Goal: Task Accomplishment & Management: Use online tool/utility

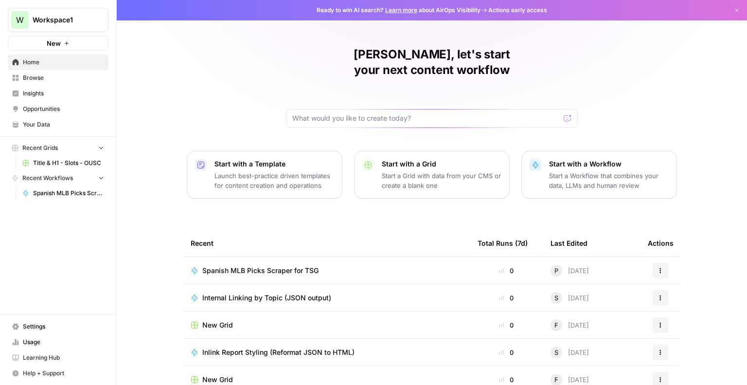
click at [249, 265] on span "Spanish MLB Picks Scraper for TSG" at bounding box center [260, 270] width 116 height 10
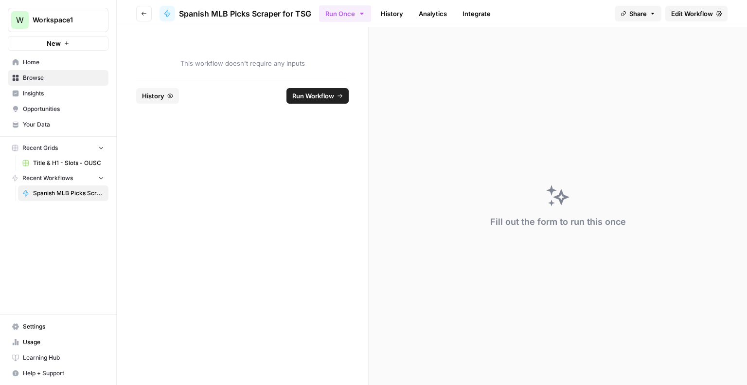
click at [672, 15] on span "Edit Workflow" at bounding box center [692, 14] width 42 height 10
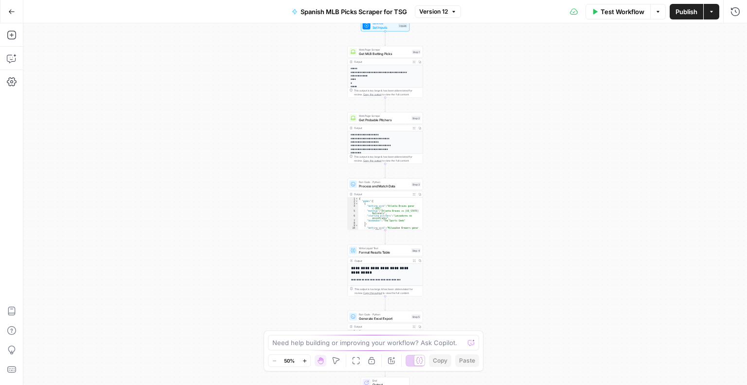
click at [613, 10] on span "Test Workflow" at bounding box center [623, 12] width 44 height 10
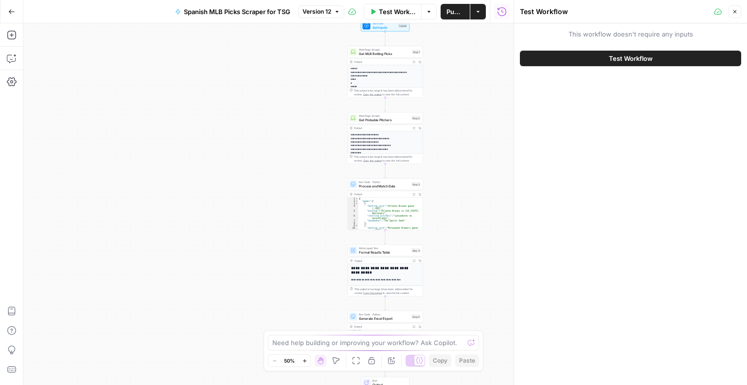
click at [589, 61] on button "Test Workflow" at bounding box center [630, 59] width 221 height 16
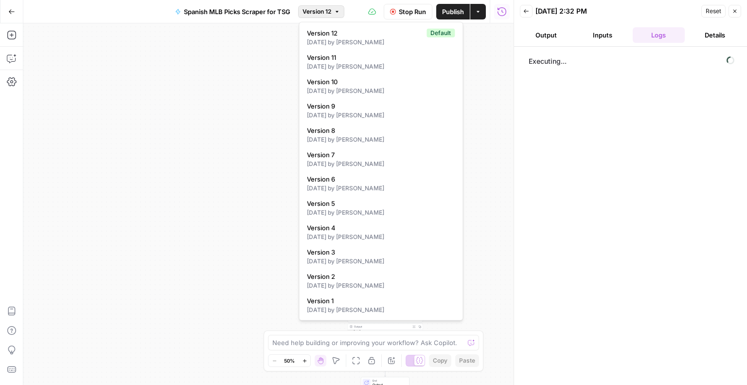
click at [335, 10] on span "button" at bounding box center [337, 12] width 6 height 6
click at [348, 135] on div "[DATE] by [PERSON_NAME]" at bounding box center [381, 139] width 148 height 9
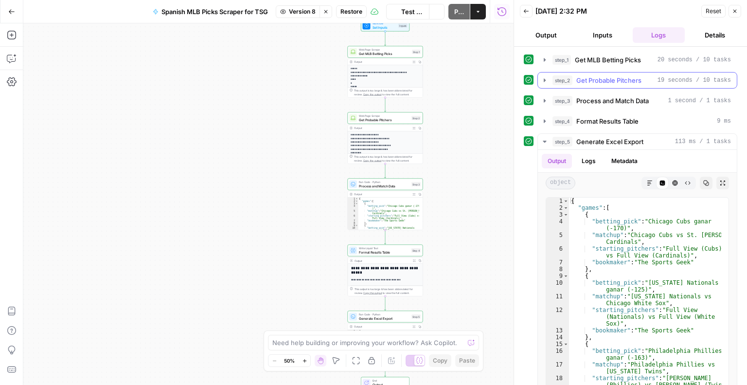
drag, startPoint x: 650, startPoint y: 84, endPoint x: 618, endPoint y: 120, distance: 48.6
click at [618, 120] on div "step_1 Get MLB Betting Picks 20 seconds / 10 tasks step_2 Get Probable Pitchers…" at bounding box center [630, 223] width 213 height 342
click at [618, 120] on span "Format Results Table" at bounding box center [607, 121] width 62 height 10
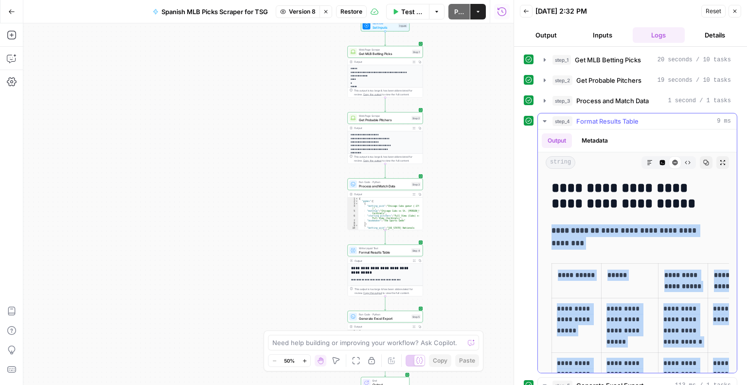
drag, startPoint x: 702, startPoint y: 279, endPoint x: 553, endPoint y: 255, distance: 150.8
copy div "**********"
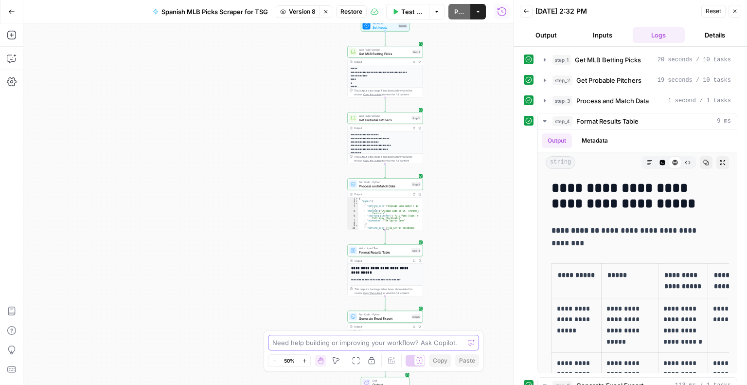
click at [325, 345] on textarea at bounding box center [368, 342] width 192 height 10
type textarea "Can we remove step 5, pls, and just finish on Step with the table"
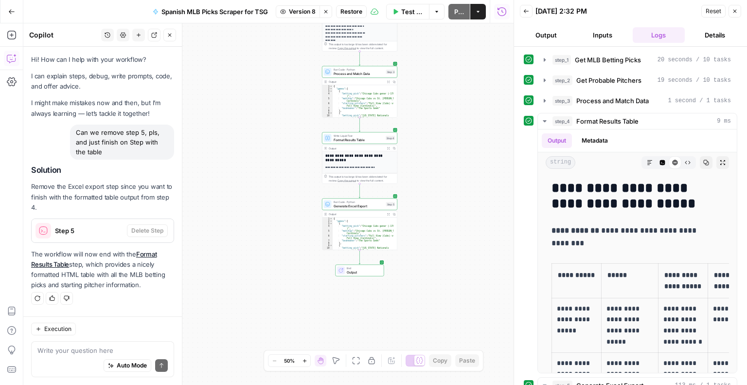
click at [406, 9] on span "Test Workflow" at bounding box center [412, 12] width 22 height 10
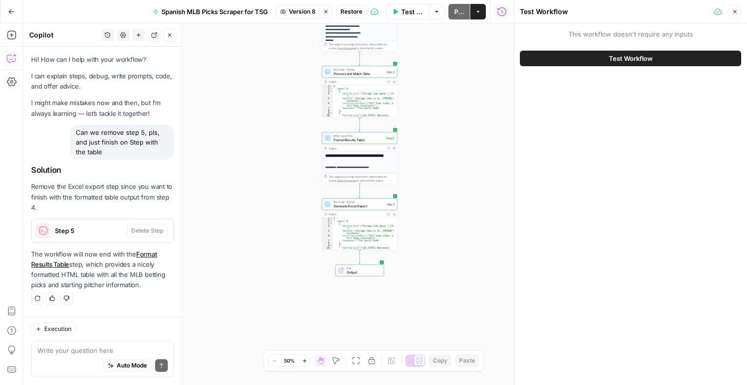
click at [594, 59] on button "Test Workflow" at bounding box center [630, 59] width 221 height 16
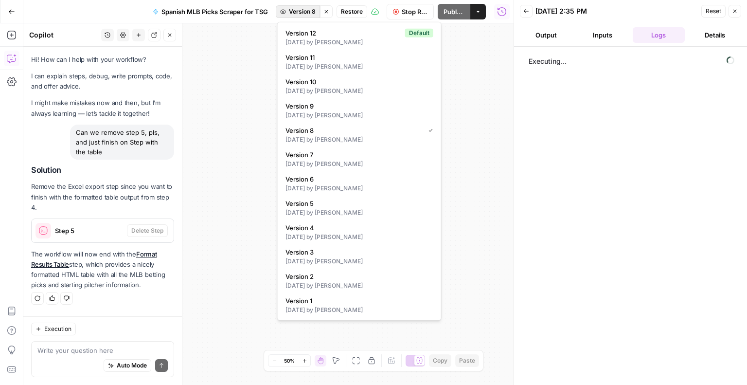
click at [312, 13] on span "Version 8" at bounding box center [302, 11] width 27 height 9
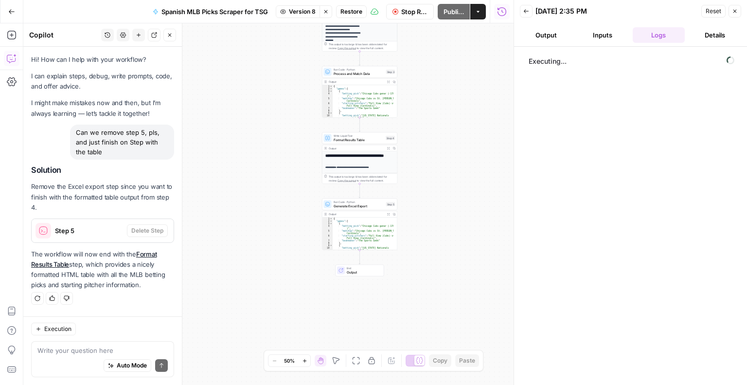
click at [312, 13] on span "Version 8" at bounding box center [302, 11] width 27 height 9
click at [412, 16] on span "Stop Run" at bounding box center [414, 12] width 26 height 10
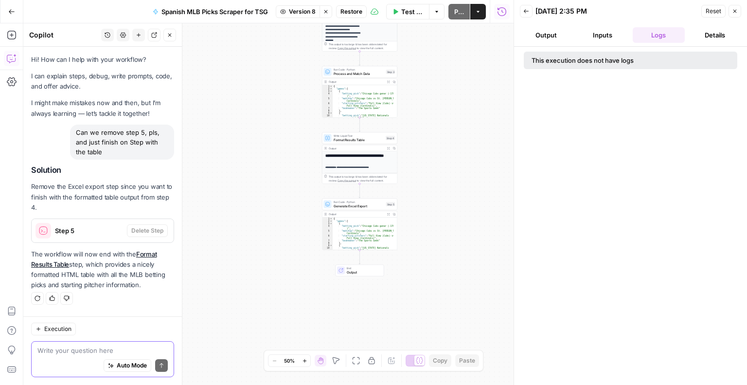
click at [116, 346] on textarea at bounding box center [102, 350] width 130 height 10
click at [356, 276] on div "**********" at bounding box center [268, 203] width 490 height 361
click at [373, 208] on div "Run Code · Python Generate Excel Export Step 5" at bounding box center [359, 204] width 75 height 12
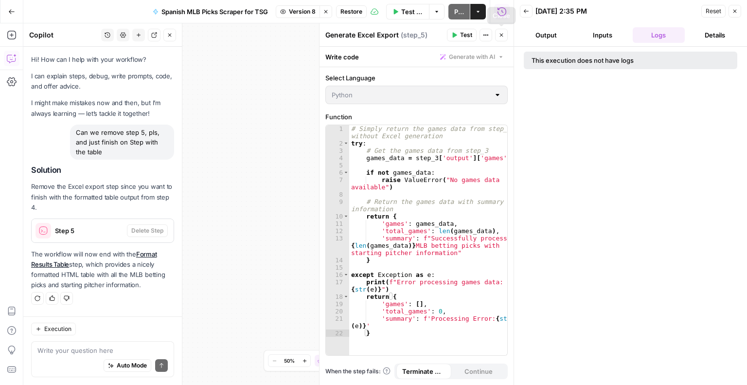
click at [505, 36] on button "Close" at bounding box center [501, 35] width 13 height 13
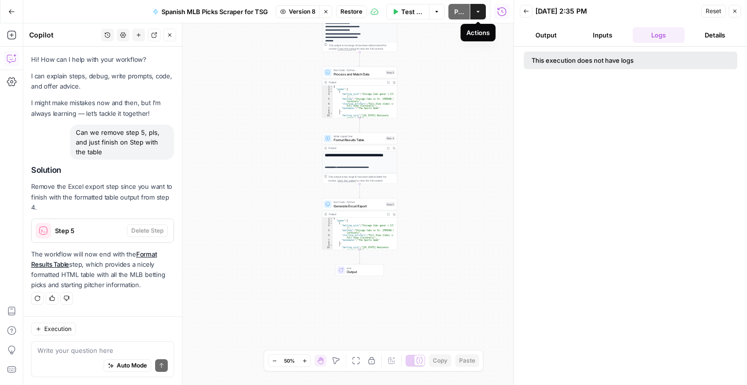
click at [479, 16] on button "Actions" at bounding box center [478, 12] width 16 height 16
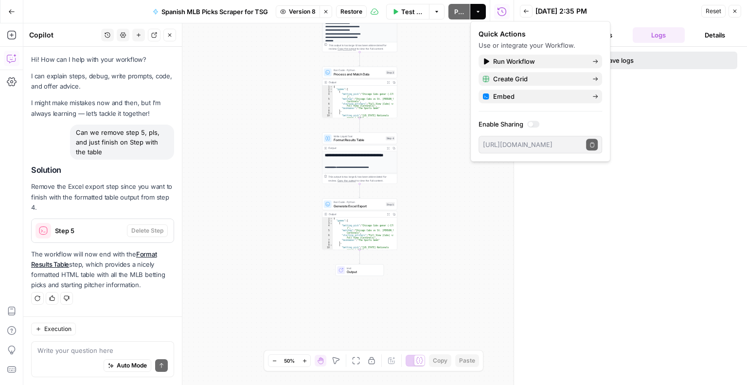
click at [479, 16] on button "Actions" at bounding box center [478, 12] width 16 height 16
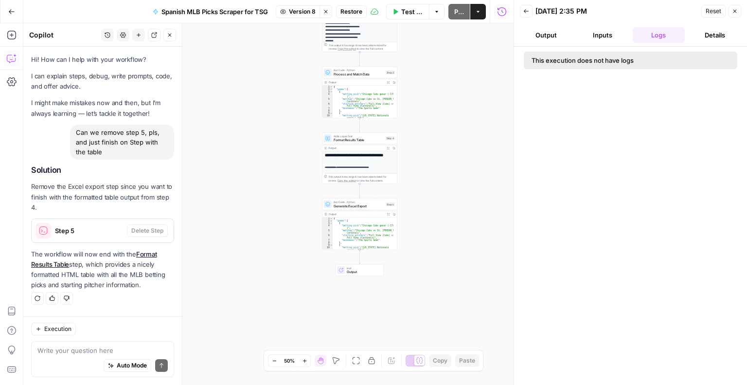
click at [91, 356] on div "Auto Mode Send" at bounding box center [102, 365] width 130 height 21
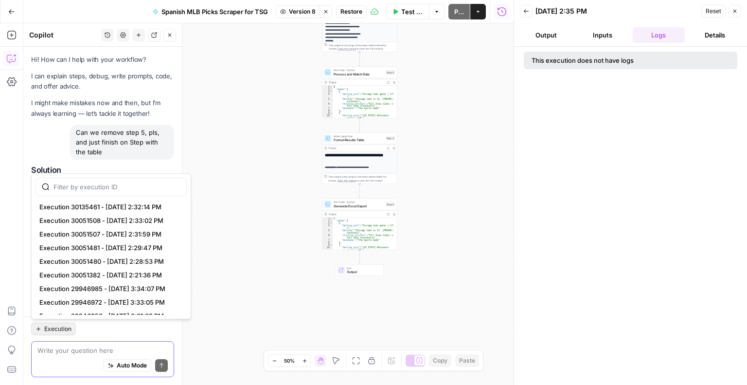
click at [63, 327] on span "Execution" at bounding box center [57, 328] width 27 height 9
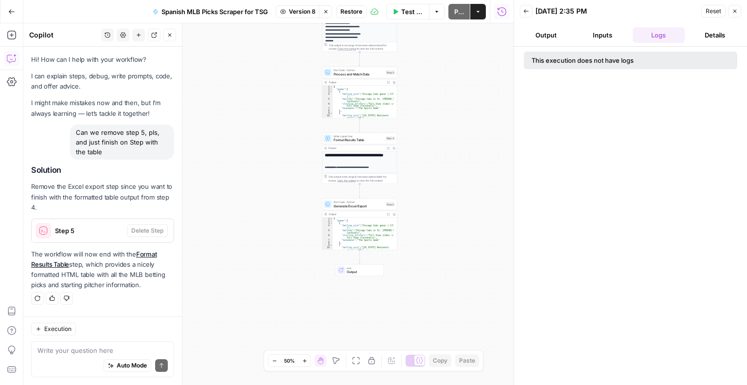
click at [278, 257] on div "**********" at bounding box center [268, 203] width 490 height 361
click at [79, 369] on div "Auto Mode Send" at bounding box center [102, 365] width 130 height 21
type textarea "Can we delete step 5, pls"
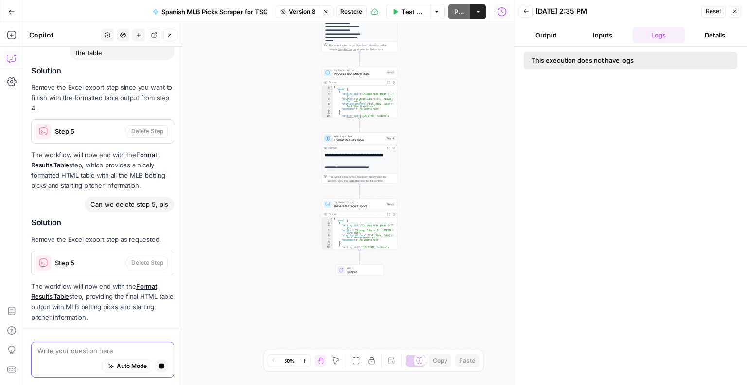
scroll to position [127, 0]
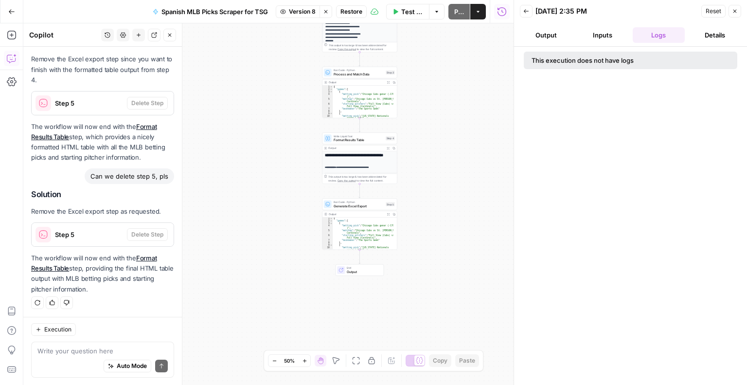
type textarea "**********"
click at [372, 235] on div "{ "games" : [ { "betting_pick" : "Chicago Cubs ganar (-170 )" , "matchup" : "Ch…" at bounding box center [363, 237] width 60 height 40
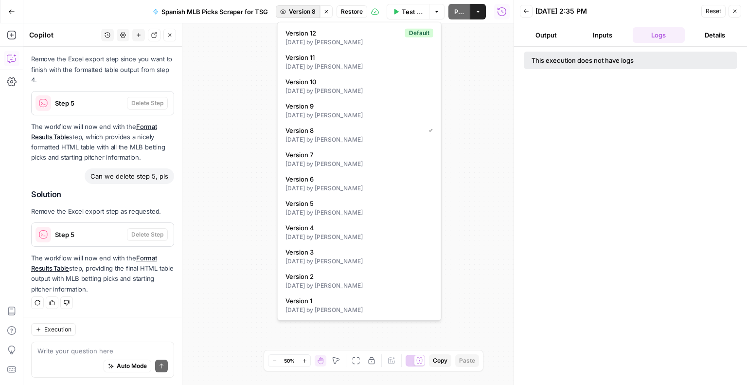
click at [316, 11] on span "Version 8" at bounding box center [302, 11] width 27 height 9
click at [321, 38] on div "[DATE] by [PERSON_NAME]" at bounding box center [359, 42] width 148 height 9
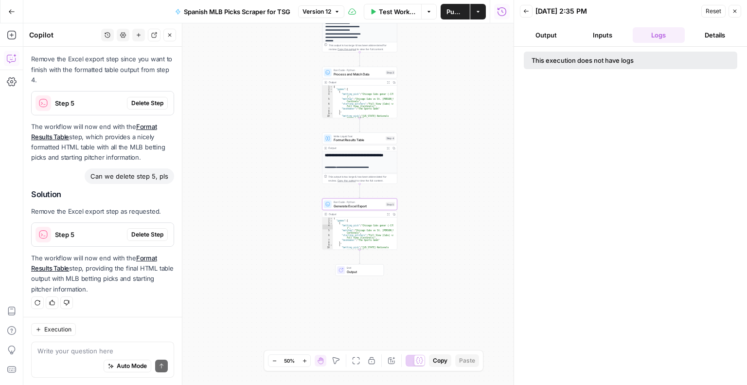
click at [144, 234] on span "Delete Step" at bounding box center [147, 234] width 32 height 9
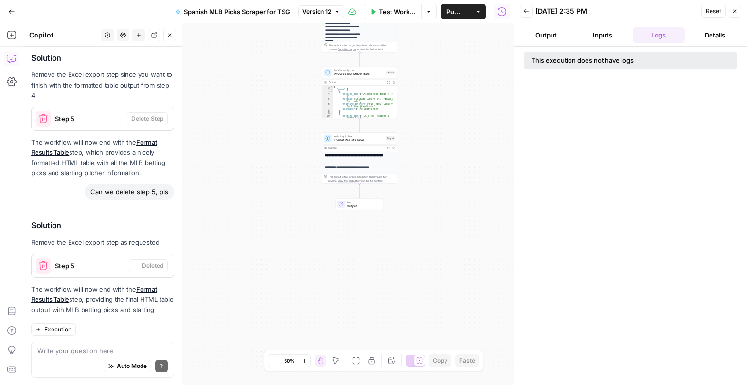
scroll to position [159, 0]
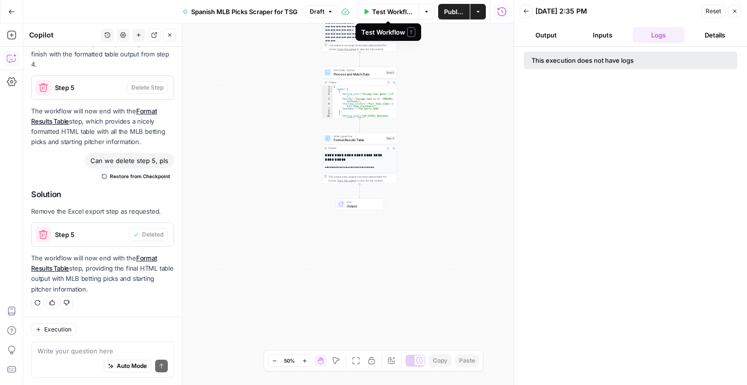
click at [387, 12] on span "Test Workflow" at bounding box center [392, 12] width 41 height 10
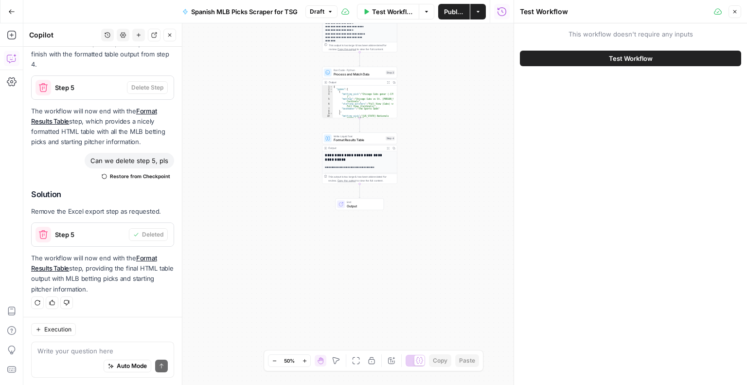
click at [572, 51] on button "Test Workflow" at bounding box center [630, 59] width 221 height 16
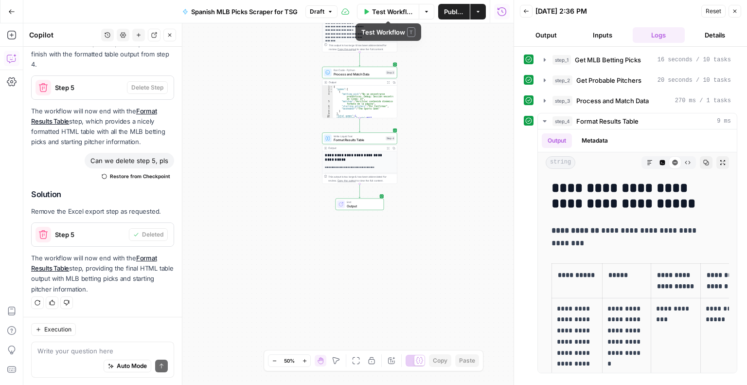
click at [387, 11] on span "Test Workflow" at bounding box center [392, 12] width 41 height 10
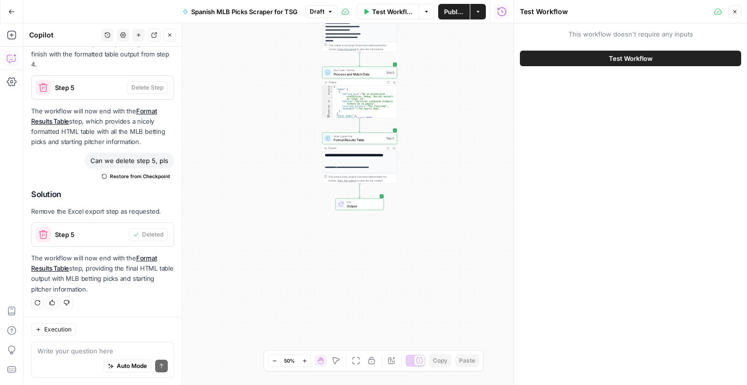
click at [604, 57] on button "Test Workflow" at bounding box center [630, 59] width 221 height 16
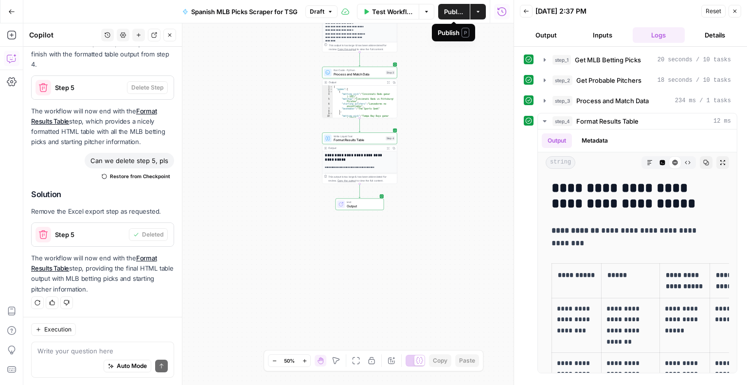
click at [447, 11] on span "Publish" at bounding box center [454, 12] width 20 height 10
